Goal: Transaction & Acquisition: Obtain resource

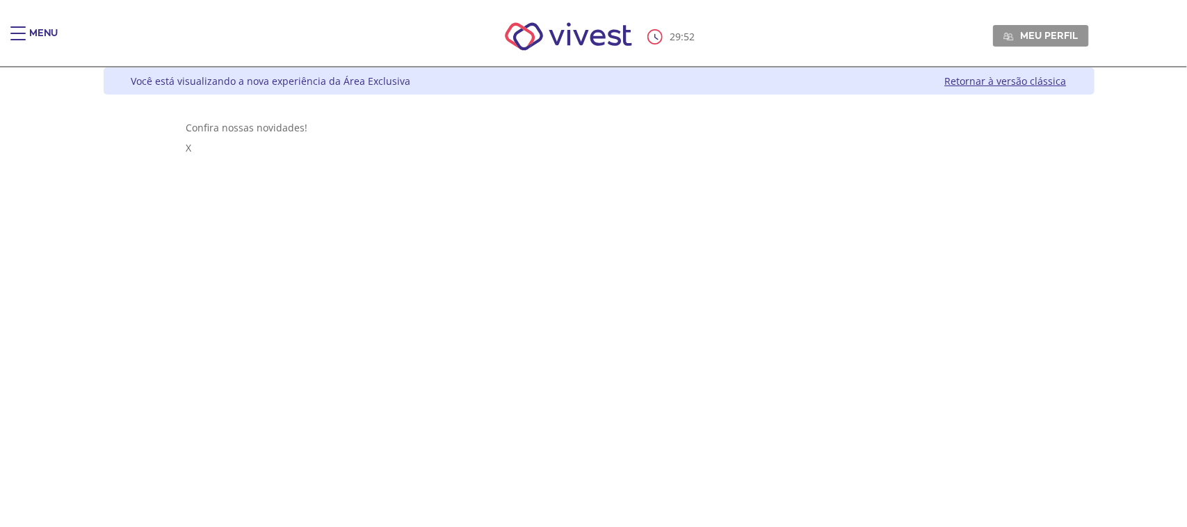
click at [22, 39] on span "Main header" at bounding box center [17, 39] width 15 height 1
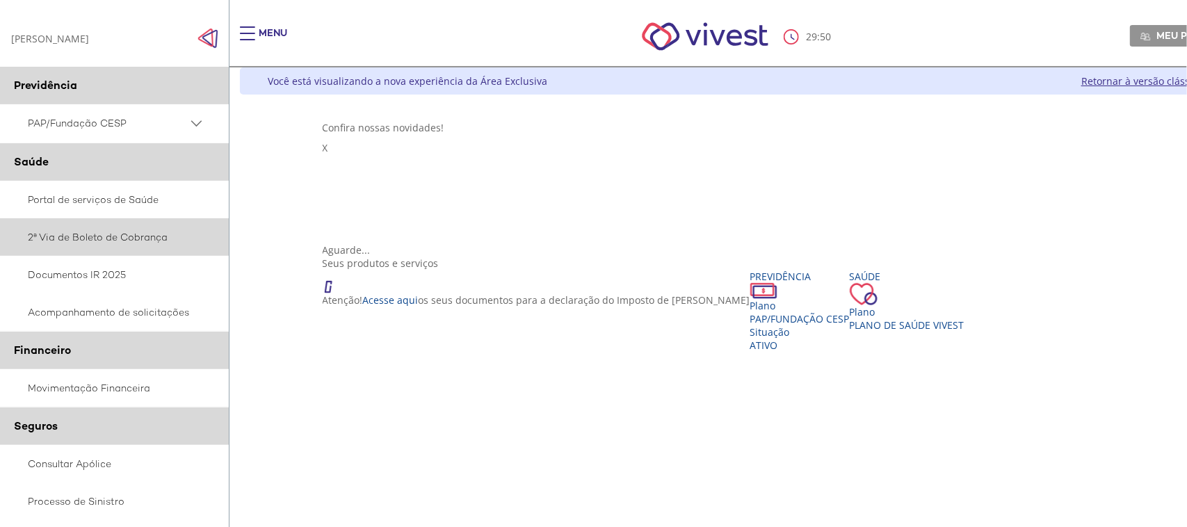
click at [42, 241] on link "2ª Via de Boleto de Cobrança" at bounding box center [115, 237] width 230 height 38
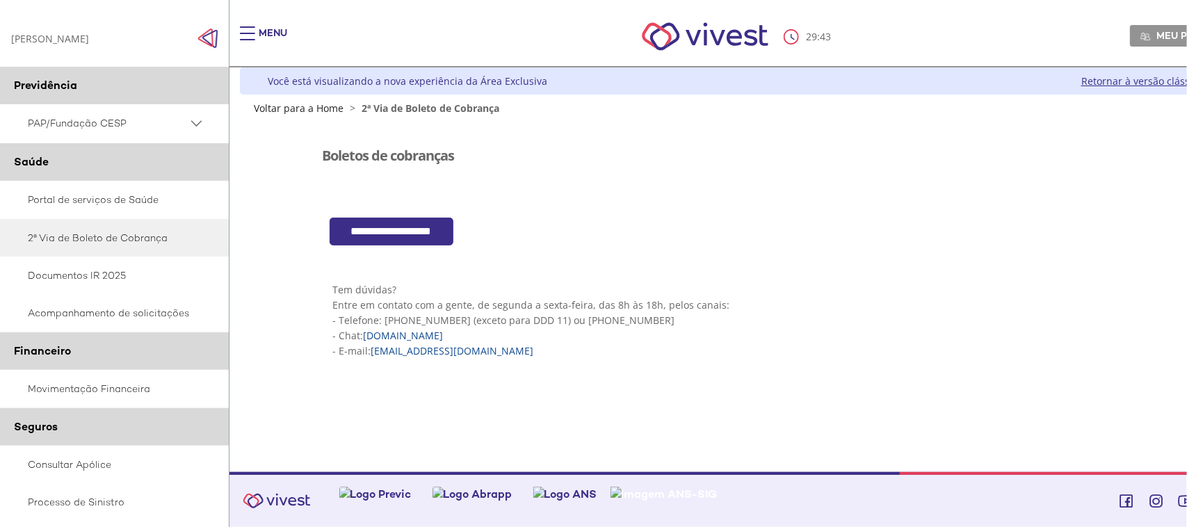
click at [350, 231] on input "**********" at bounding box center [392, 232] width 124 height 29
click at [65, 311] on link "Acompanhamento de solicitações" at bounding box center [115, 313] width 230 height 38
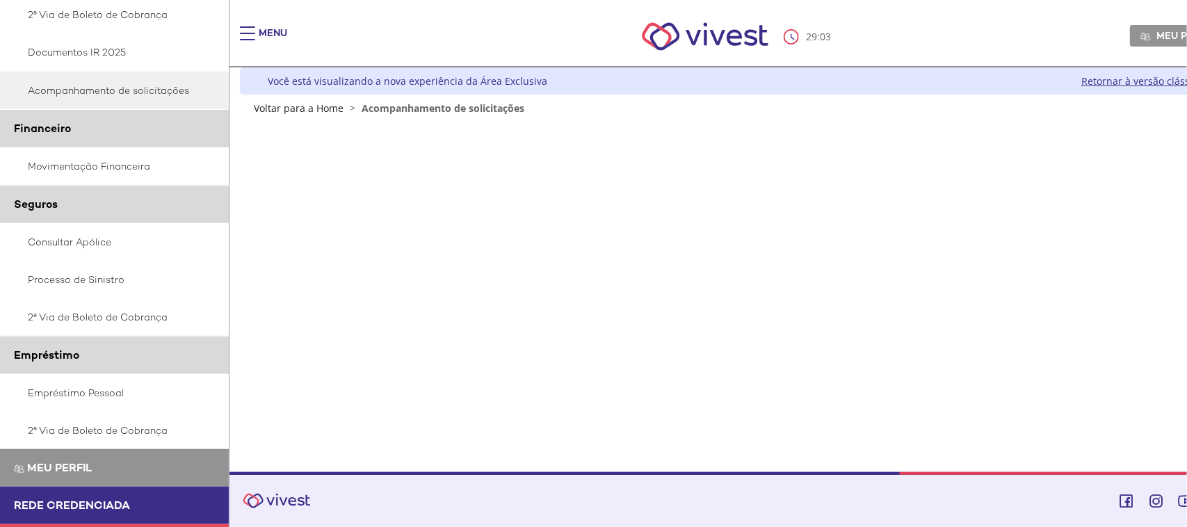
scroll to position [258, 0]
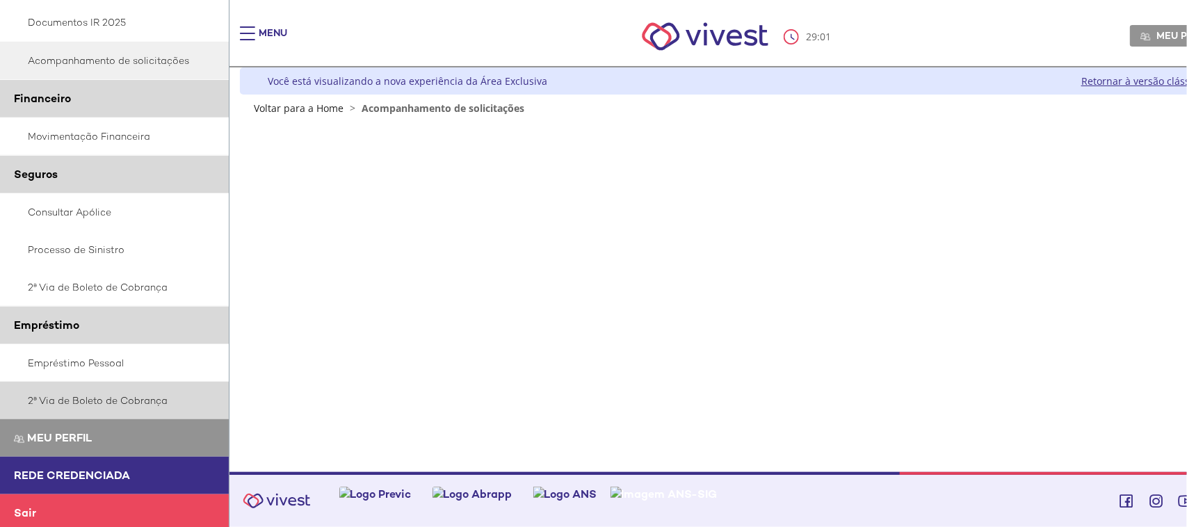
click at [141, 398] on link "2ª Via de Boleto de Cobrança" at bounding box center [115, 401] width 230 height 38
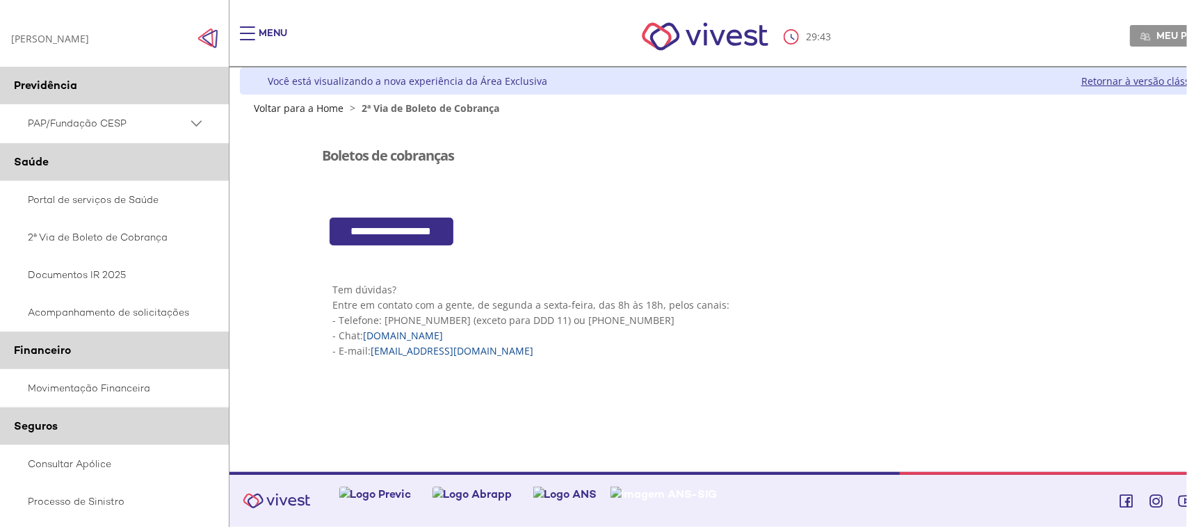
click at [369, 223] on input "**********" at bounding box center [392, 232] width 124 height 29
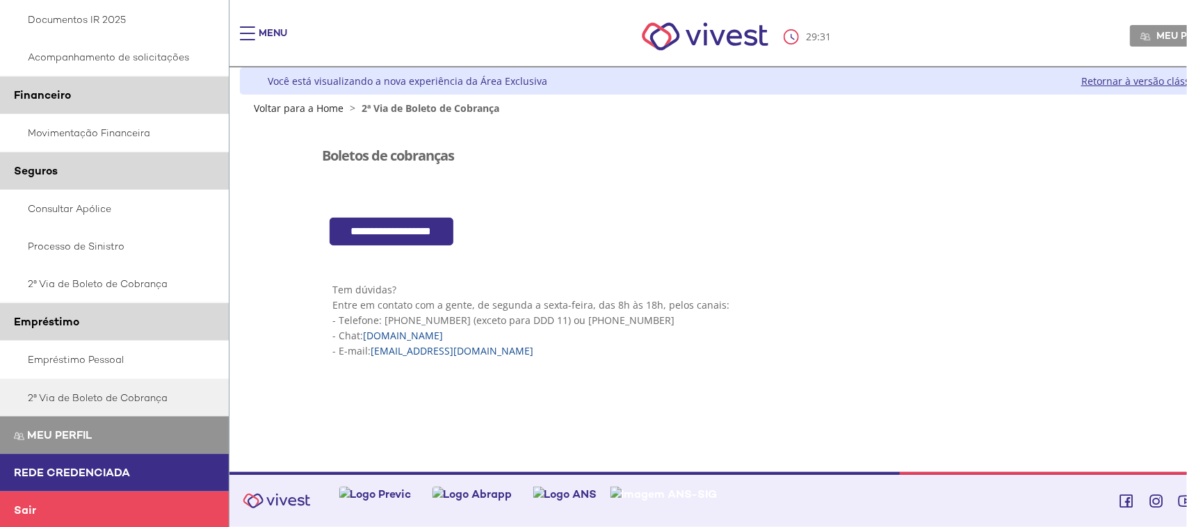
scroll to position [258, 0]
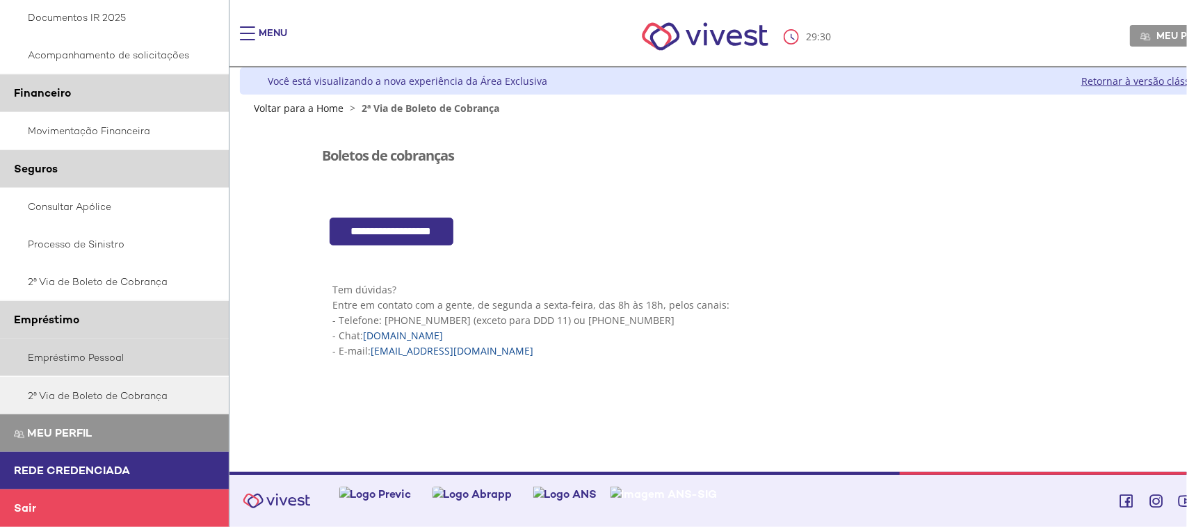
click at [98, 360] on link "Empréstimo Pessoal" at bounding box center [115, 358] width 230 height 38
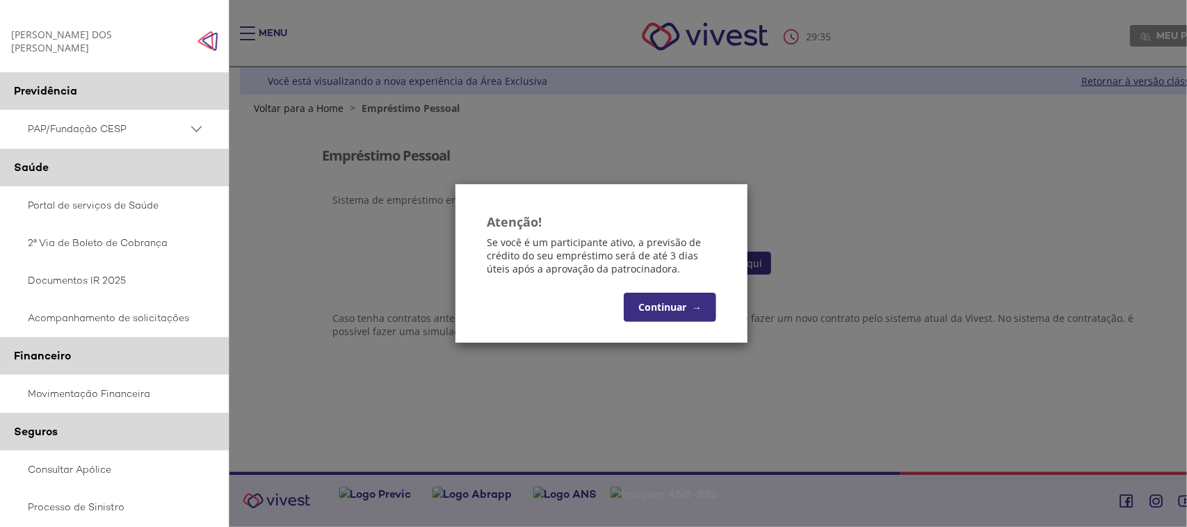
click at [675, 303] on button "Continuar →" at bounding box center [670, 307] width 93 height 29
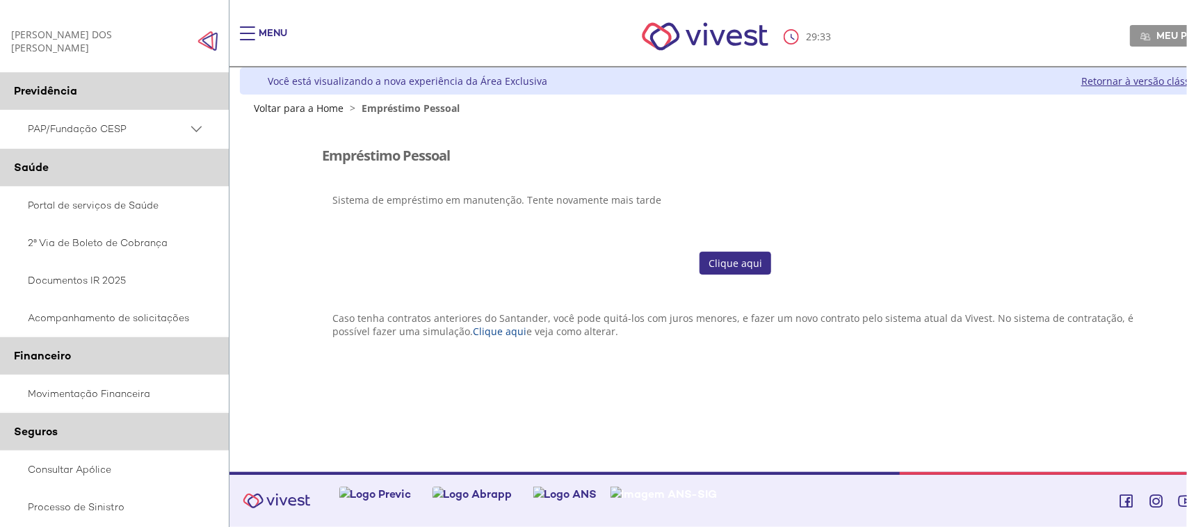
click at [758, 266] on link "Clique aqui" at bounding box center [736, 264] width 72 height 24
